Goal: Information Seeking & Learning: Learn about a topic

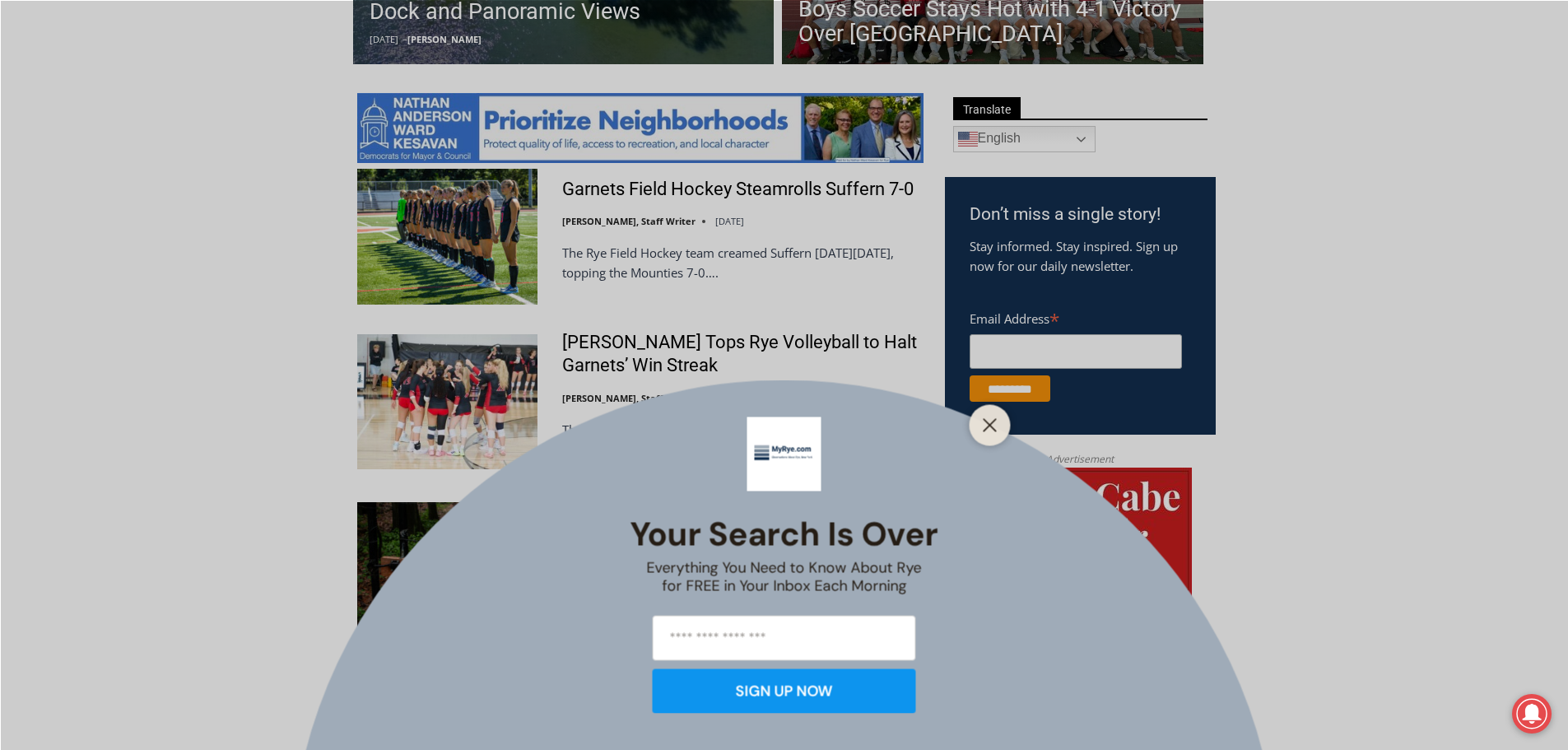
scroll to position [823, 0]
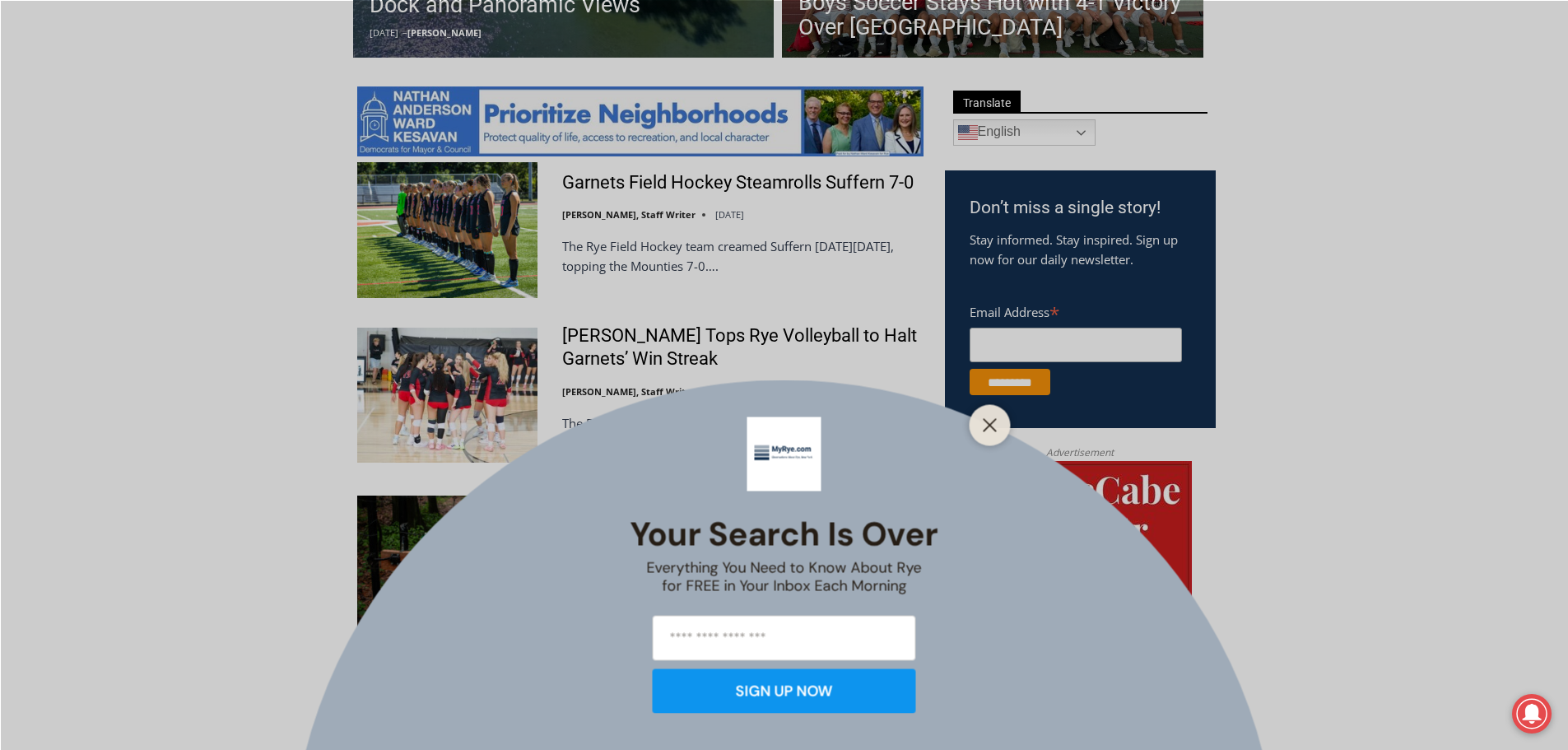
click at [969, 424] on div at bounding box center [990, 425] width 41 height 41
click at [977, 420] on div at bounding box center [990, 425] width 41 height 41
click at [982, 417] on icon "Close" at bounding box center [990, 425] width 15 height 15
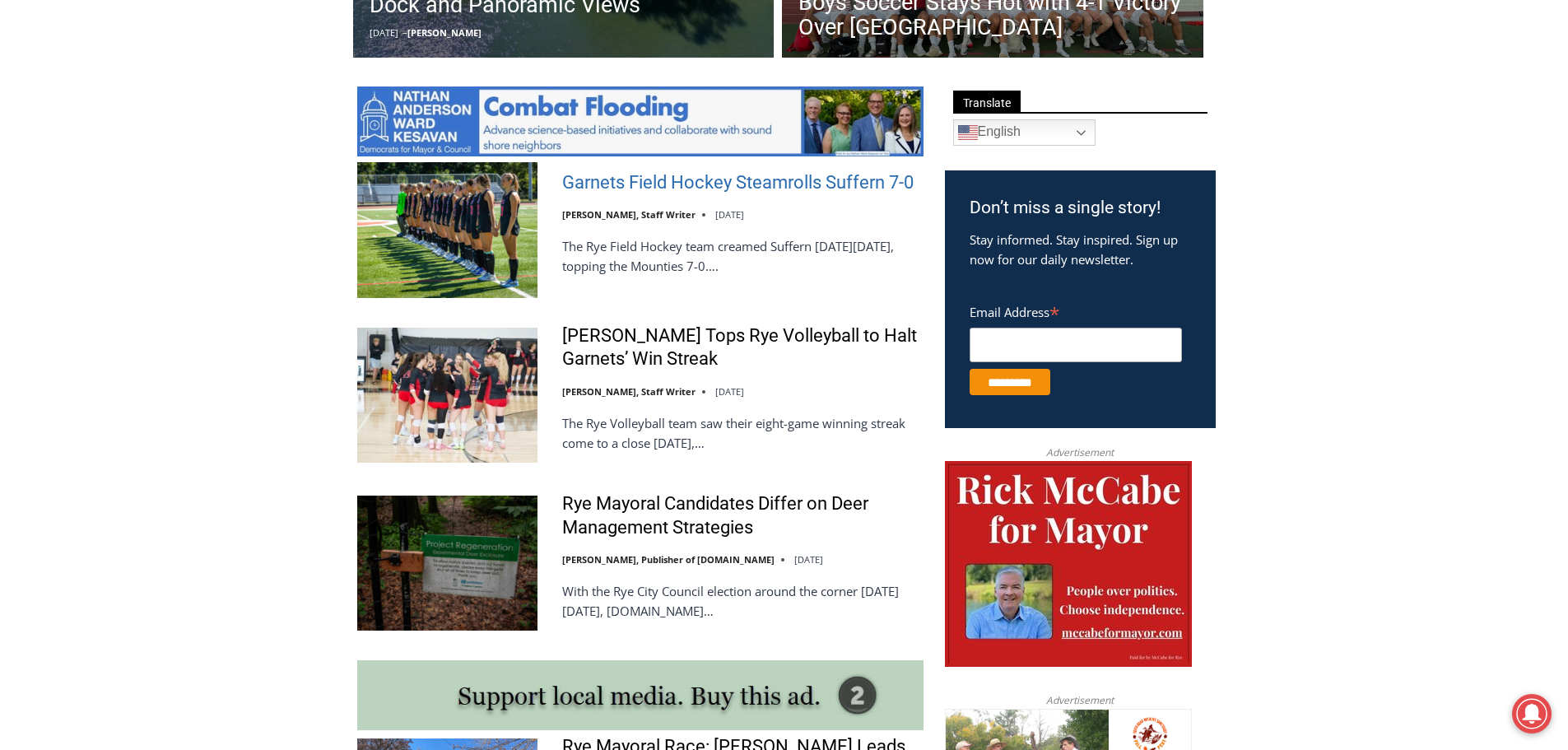
click at [742, 194] on link "Garnets Field Hockey Steamrolls Suffern 7-0" at bounding box center [738, 183] width 351 height 24
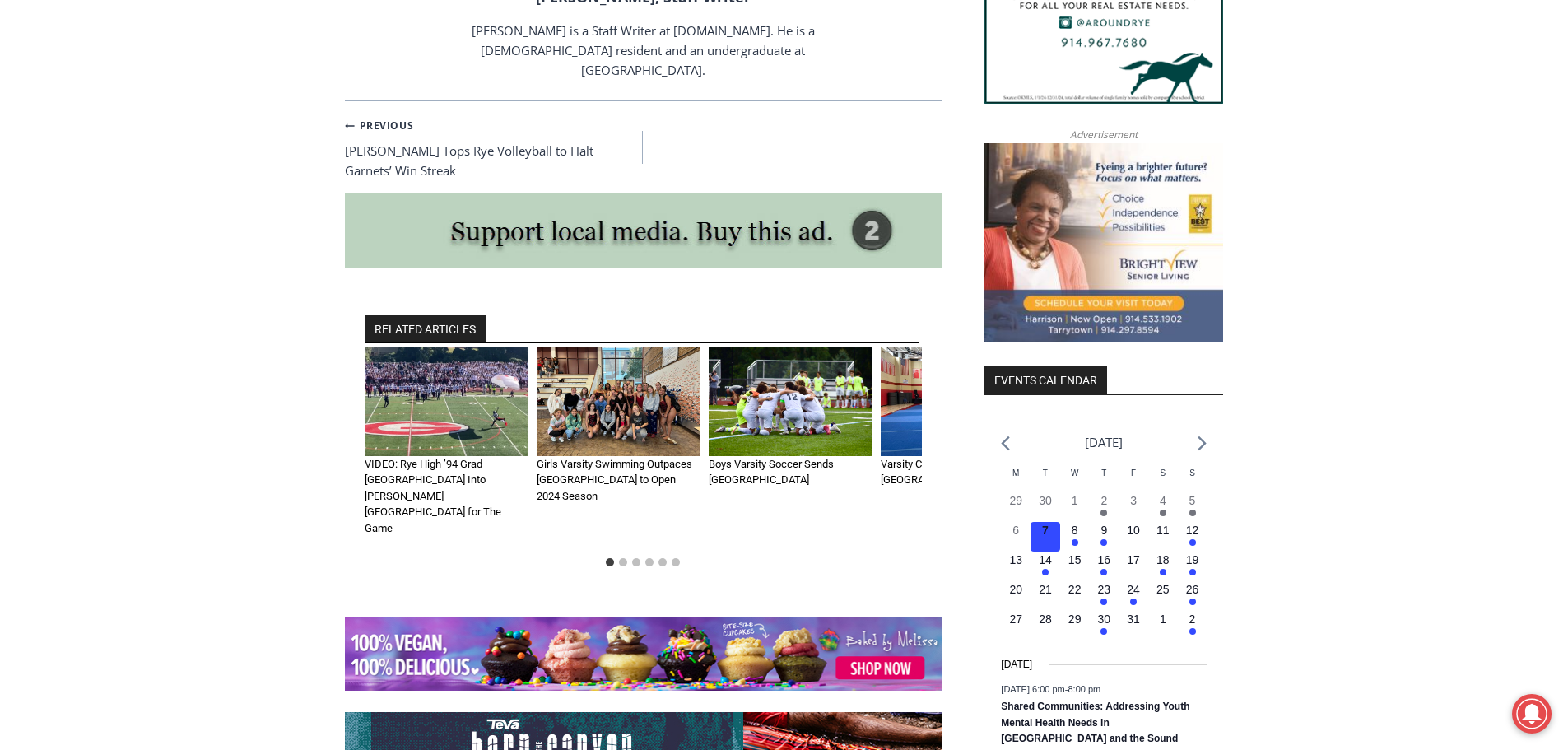
scroll to position [1729, 0]
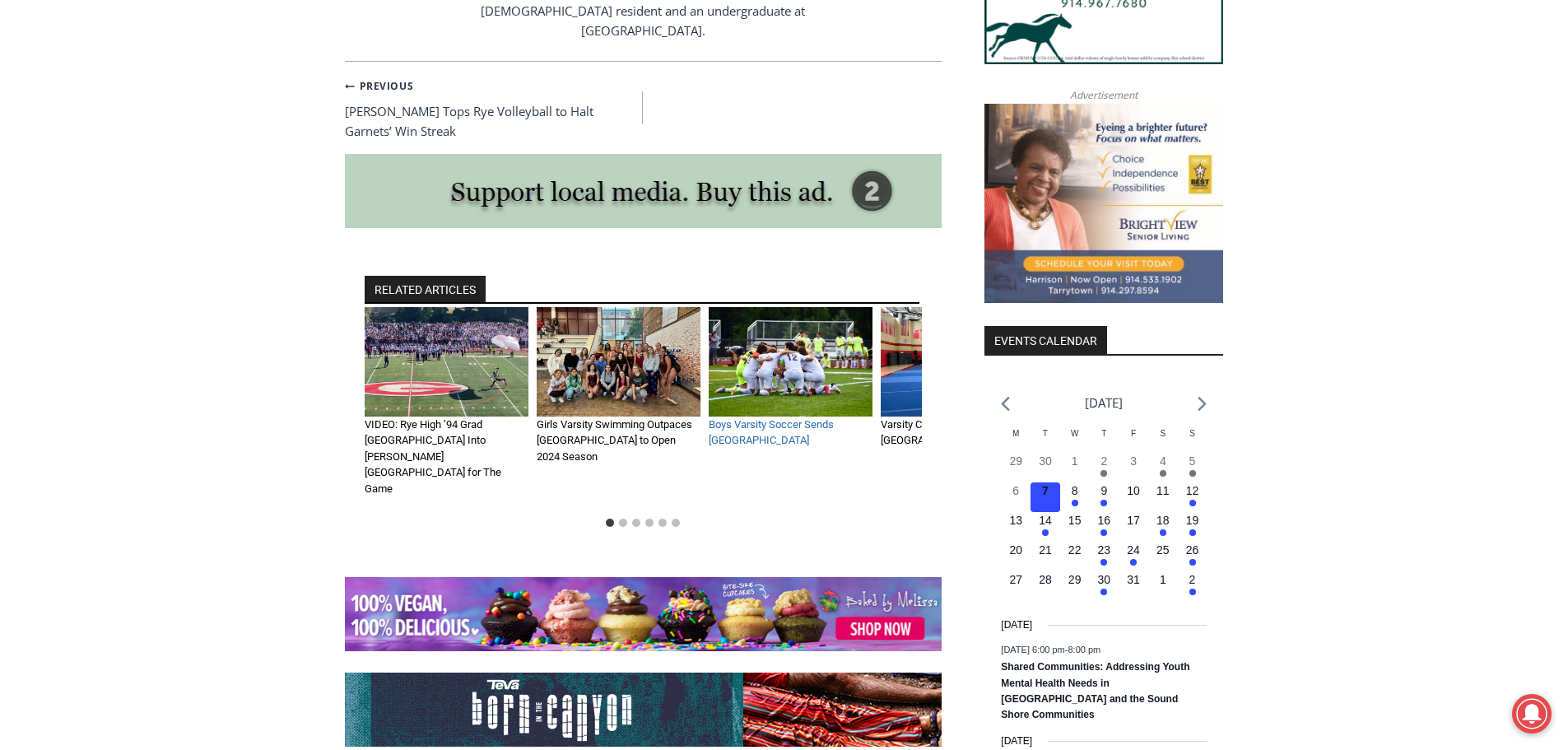
click at [746, 418] on link "Boys Varsity Soccer Sends [GEOGRAPHIC_DATA]" at bounding box center [771, 432] width 125 height 29
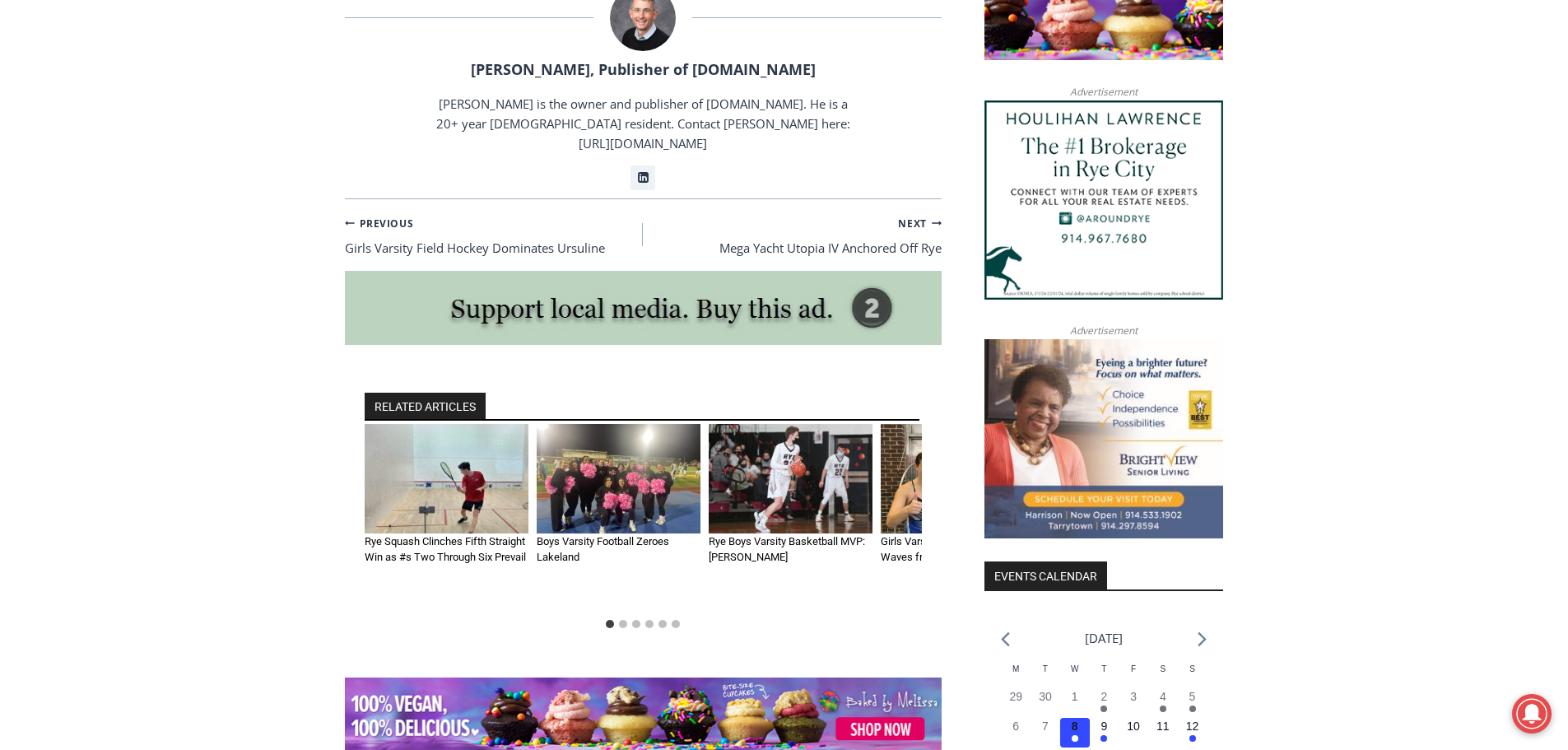
scroll to position [1482, 0]
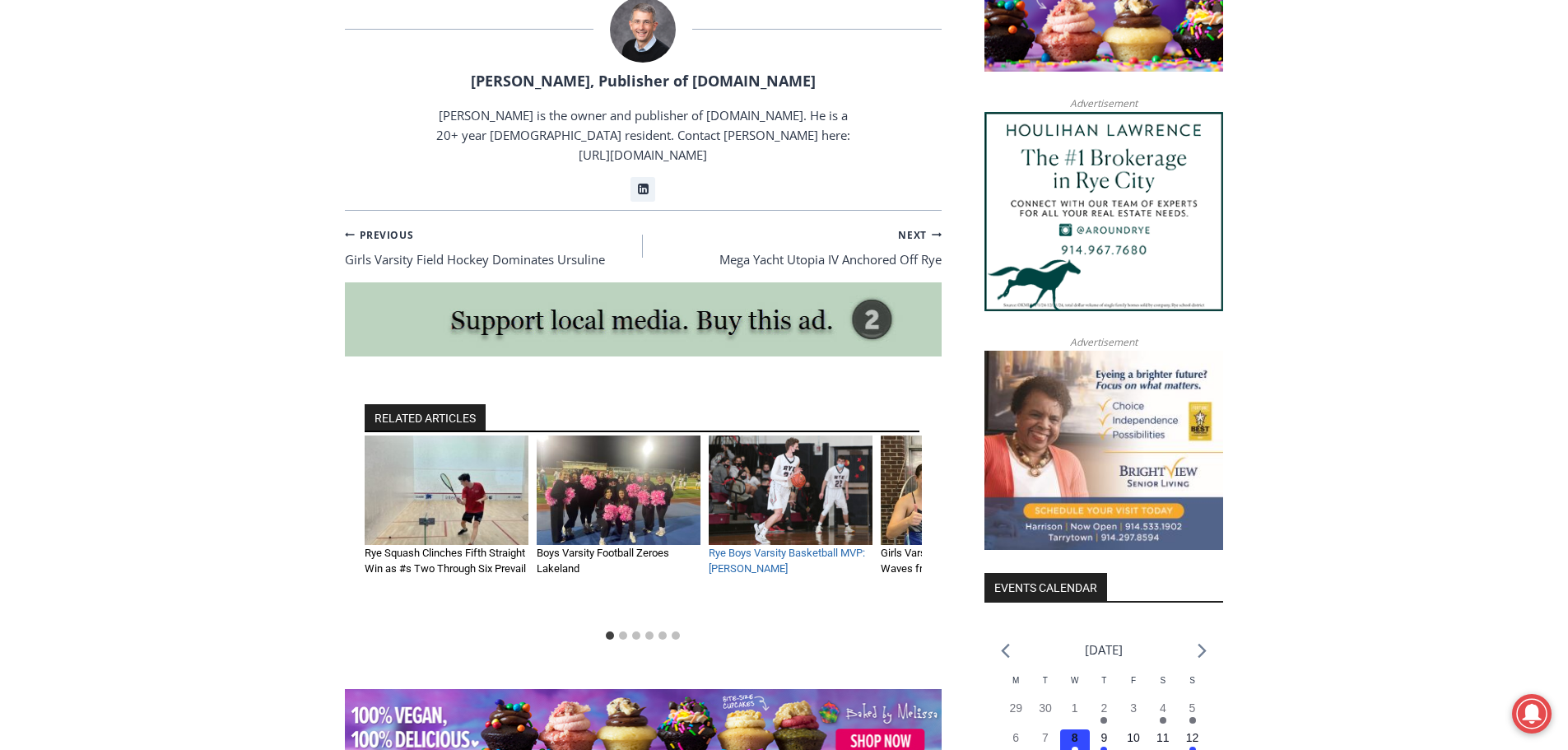
click at [795, 547] on link "Rye Boys Varsity Basketball MVP: Alex Vollbrecht" at bounding box center [787, 561] width 157 height 29
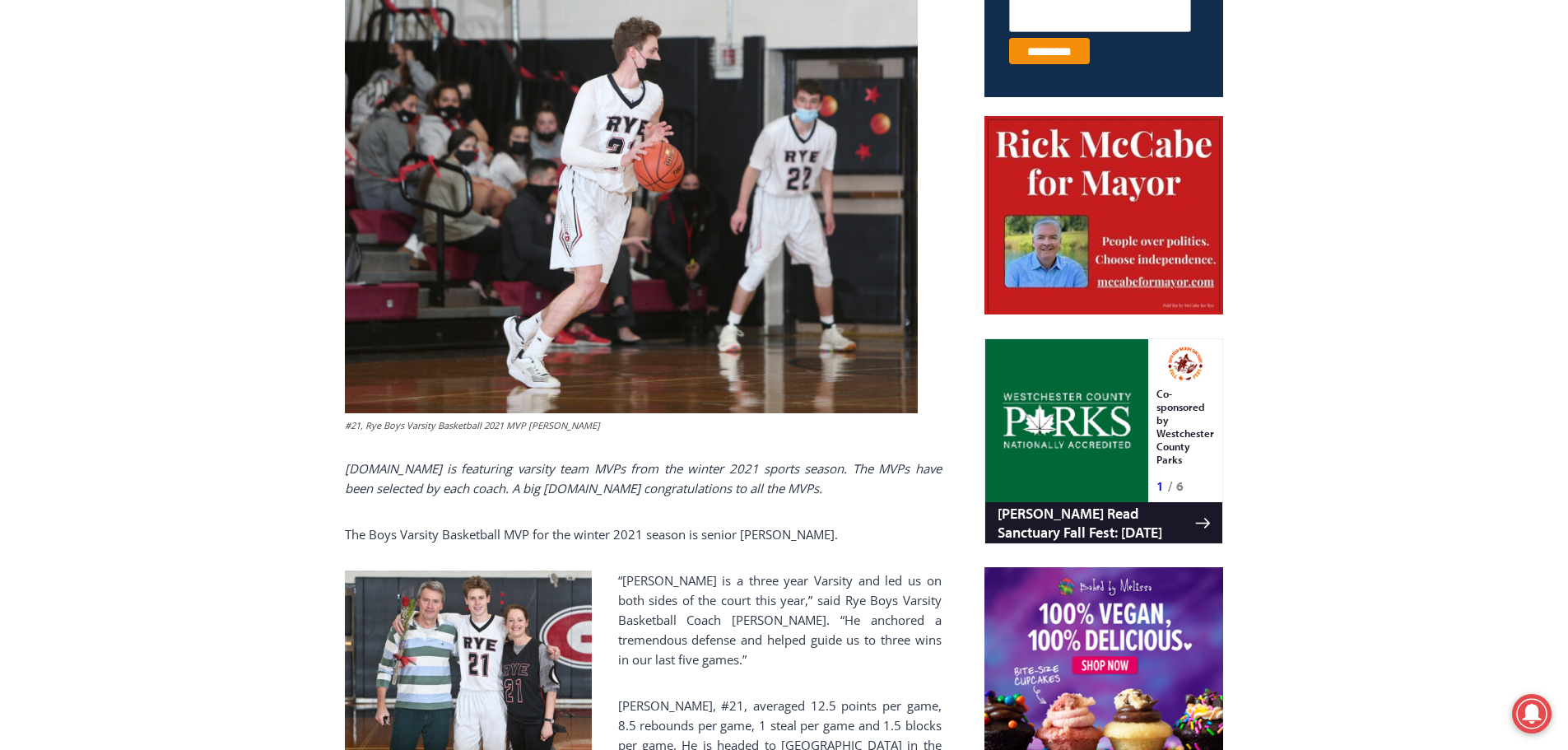
scroll to position [906, 0]
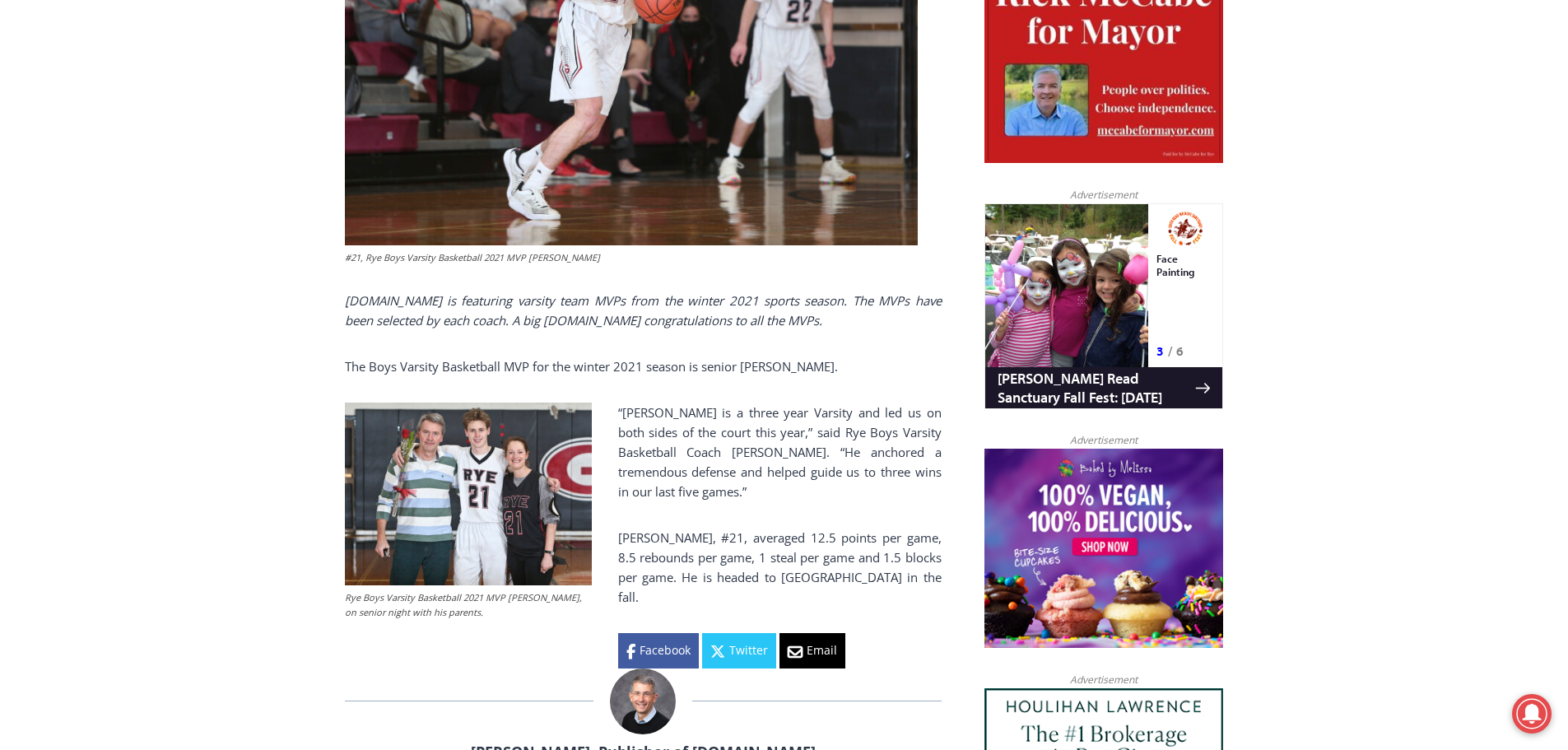
click at [466, 476] on img at bounding box center [468, 494] width 247 height 183
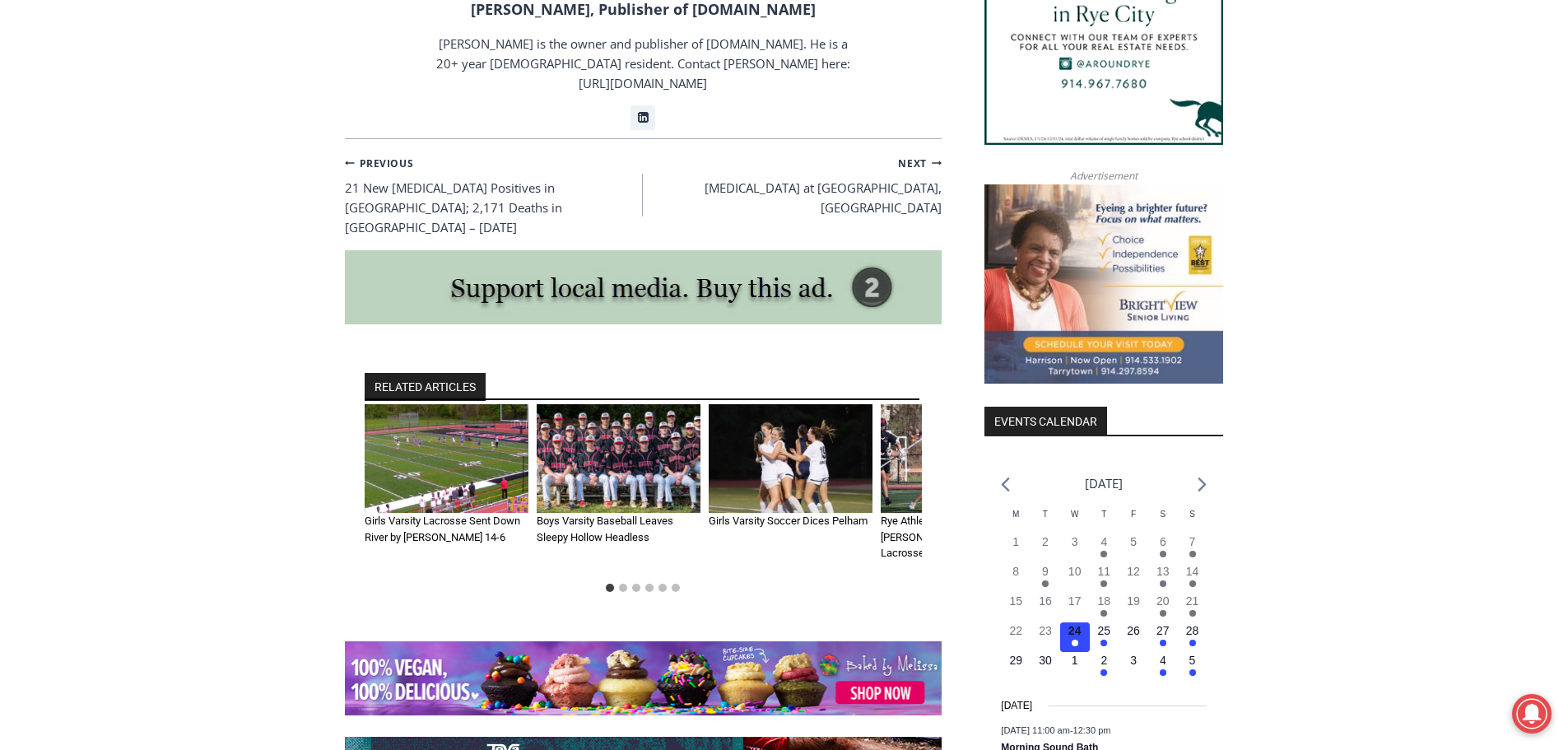
scroll to position [1647, 0]
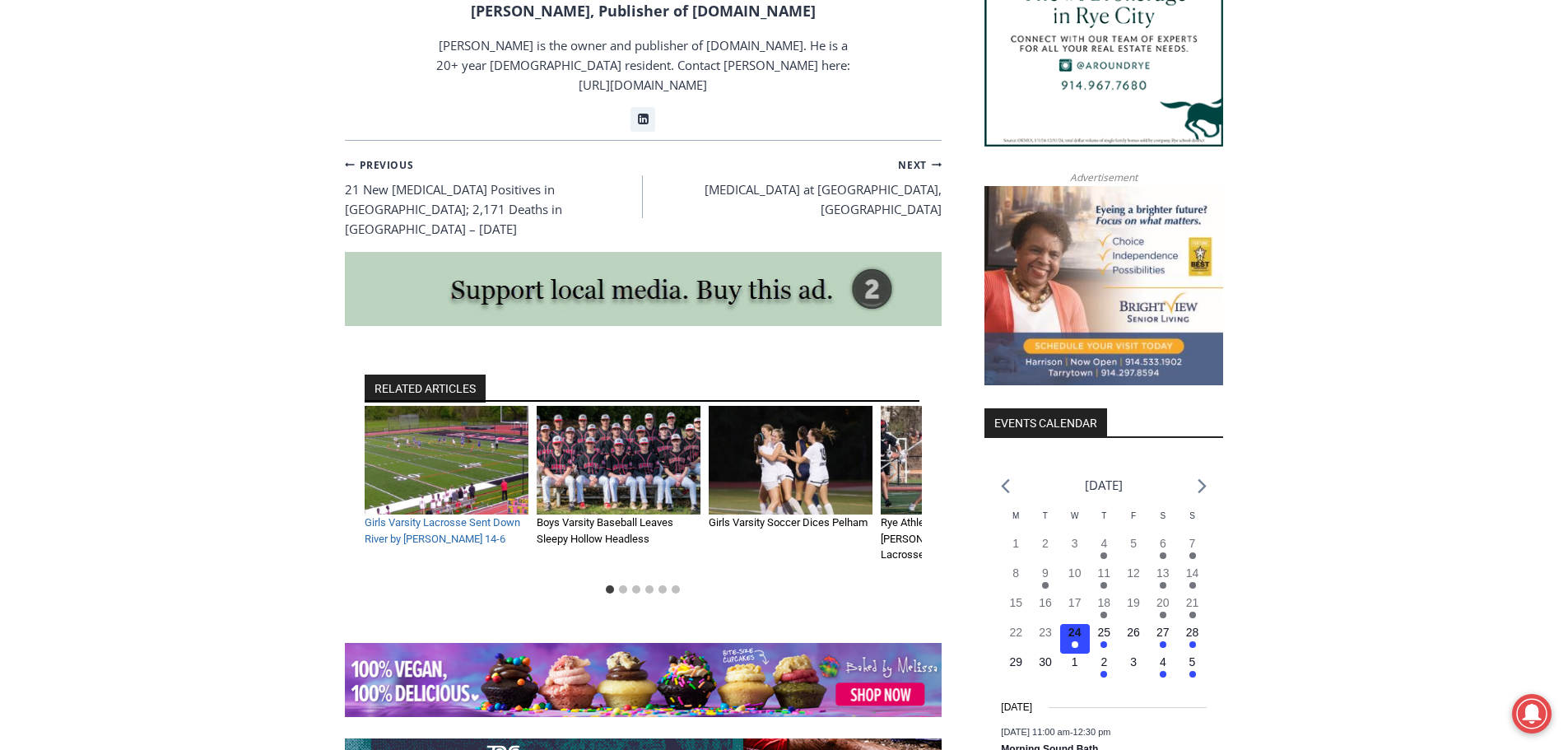
click at [415, 517] on link "Girls Varsity Lacrosse Sent Down River by [PERSON_NAME] 14-6" at bounding box center [442, 531] width 156 height 29
click at [436, 517] on link "Girls Varsity Lacrosse Sent Down River by [PERSON_NAME] 14-6" at bounding box center [442, 531] width 156 height 29
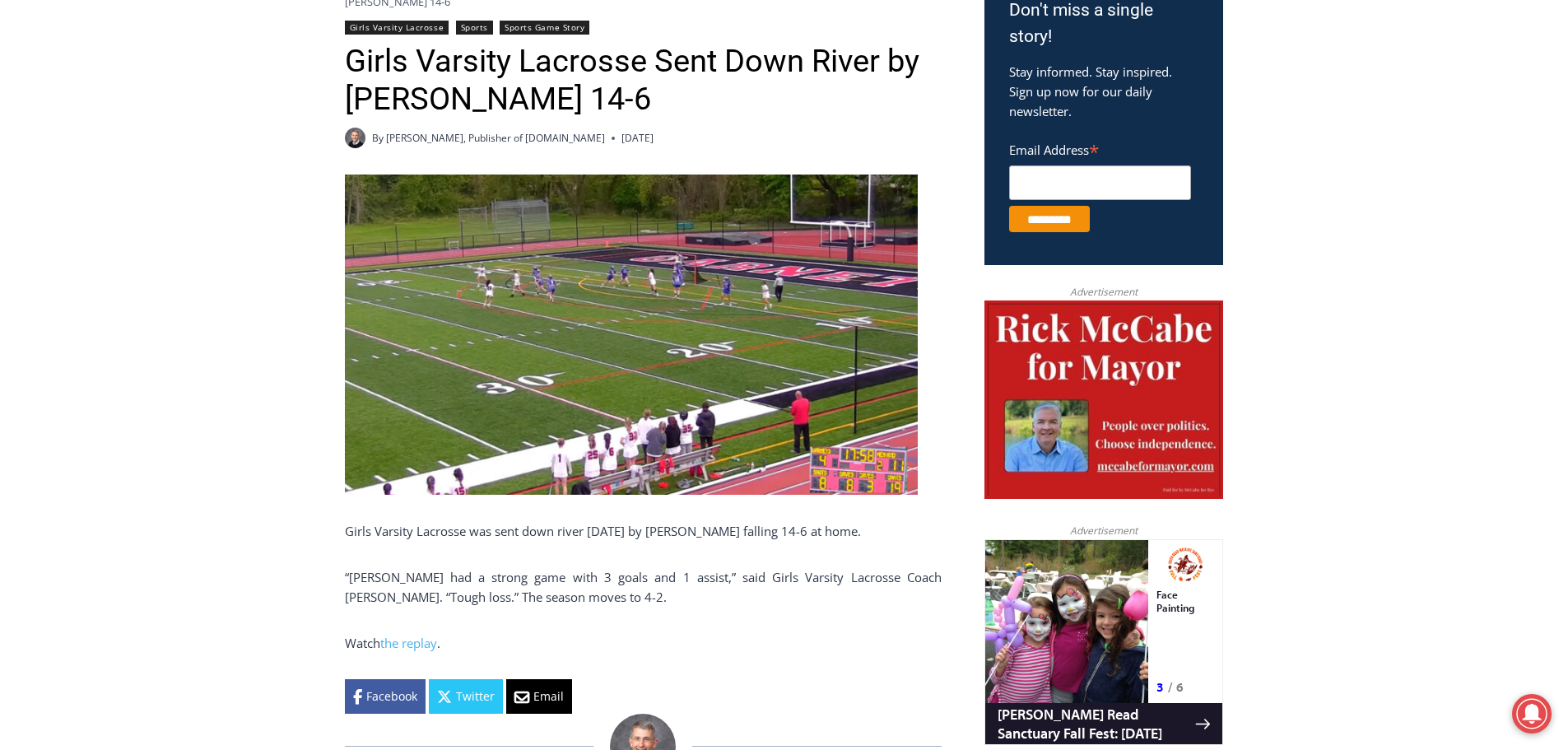
scroll to position [576, 0]
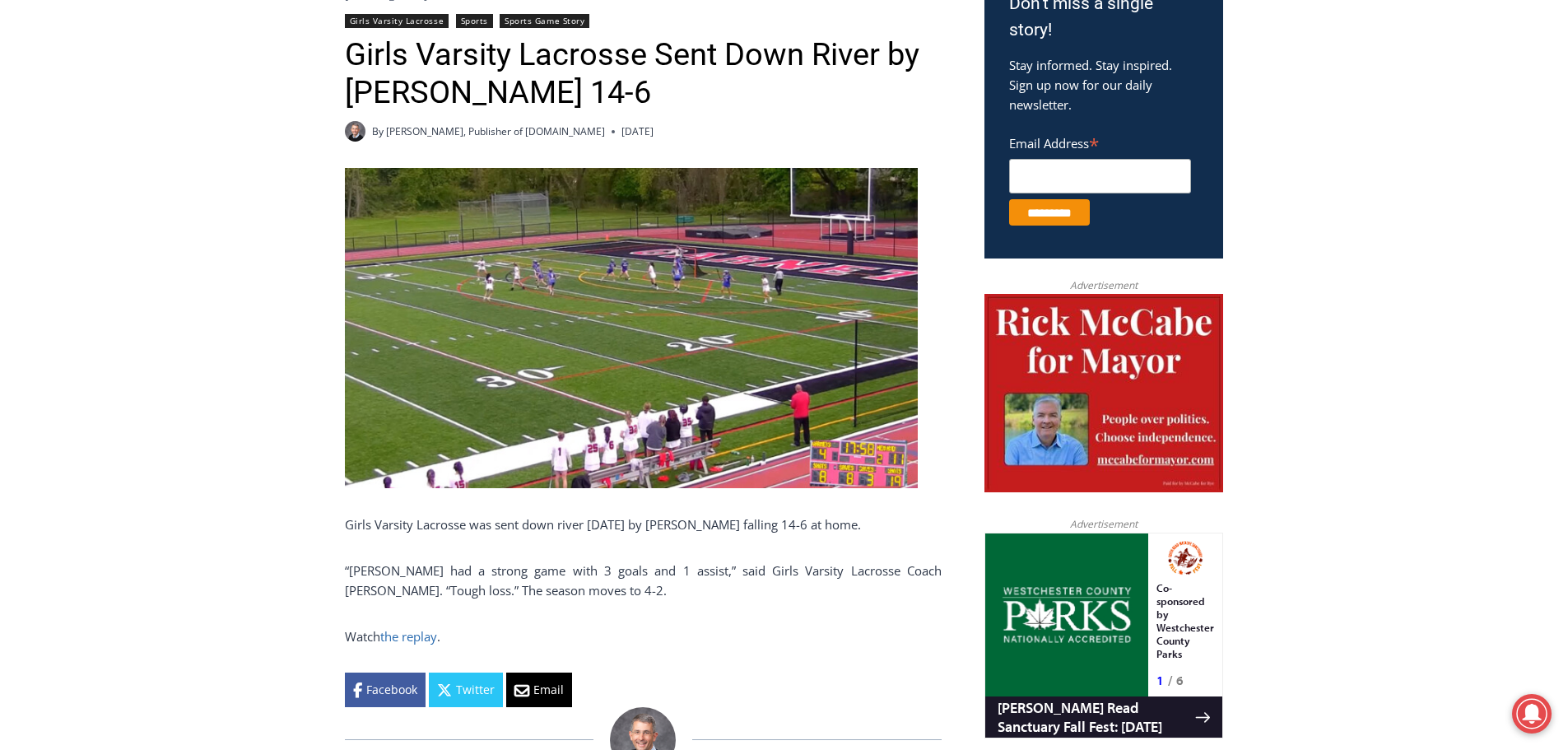
click at [413, 634] on link "the replay" at bounding box center [408, 636] width 57 height 17
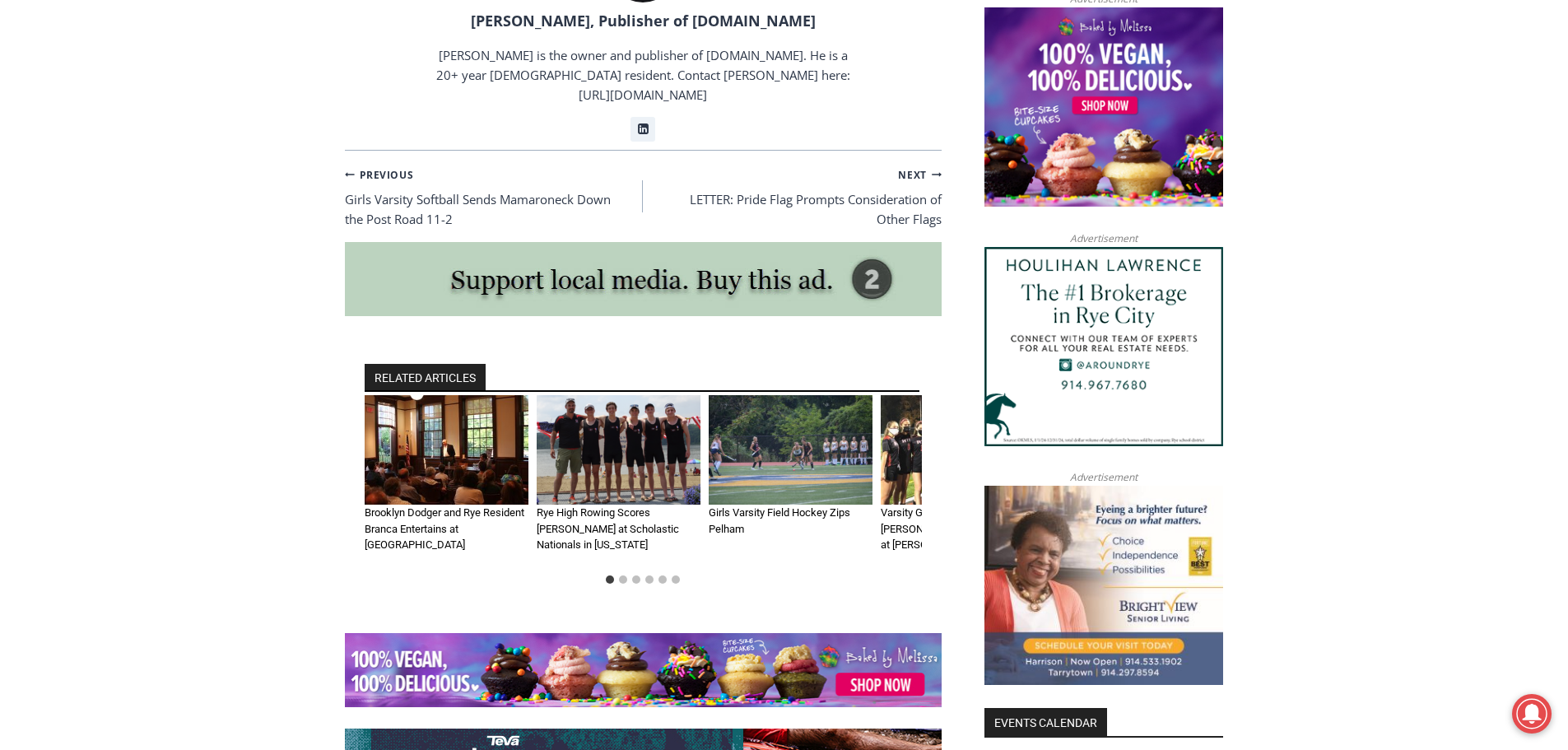
scroll to position [1647, 0]
